Goal: Transaction & Acquisition: Purchase product/service

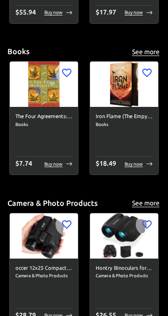
scroll to position [822, 0]
click at [57, 128] on div "The Four Agreements: A Practical Guide to Personal Freedom (A Toltec Wisdom Boo…" at bounding box center [44, 141] width 68 height 68
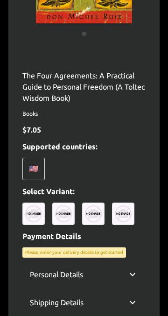
scroll to position [232, 0]
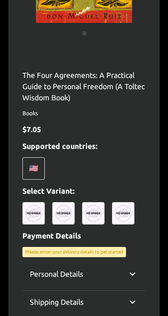
click at [31, 174] on div "🇺🇸" at bounding box center [33, 168] width 22 height 22
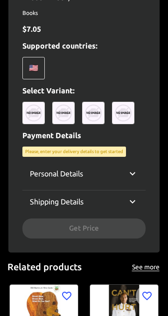
scroll to position [333, 0]
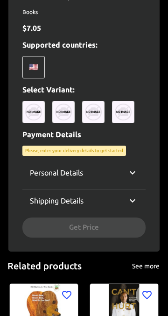
click at [116, 221] on div "Personal Details Email Email Phone ​ Phone Fullname Fullname Shipping Details C…" at bounding box center [83, 200] width 123 height 76
click at [29, 115] on img at bounding box center [33, 112] width 22 height 22
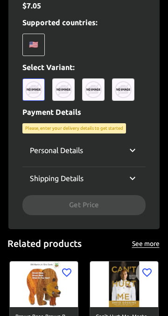
click at [69, 88] on img at bounding box center [63, 89] width 22 height 22
click at [82, 86] on img at bounding box center [93, 89] width 22 height 22
click at [39, 121] on div "Hardcover Books $ 7.05 Supported countries: 🇺🇸 Select Variant: Payment Details …" at bounding box center [83, 91] width 123 height 247
click at [35, 131] on div "Please, enter your delivery details to get started" at bounding box center [74, 128] width 104 height 10
click at [137, 157] on div "Personal Details" at bounding box center [83, 150] width 123 height 22
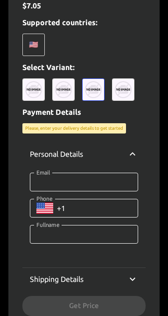
click at [29, 98] on img at bounding box center [33, 89] width 22 height 22
click at [43, 89] on img at bounding box center [33, 89] width 22 height 22
click at [64, 93] on img at bounding box center [63, 89] width 22 height 22
click at [89, 91] on img at bounding box center [93, 89] width 22 height 22
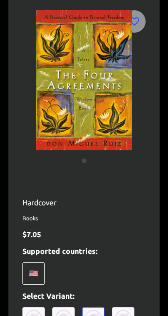
scroll to position [0, 0]
